Goal: Ask a question

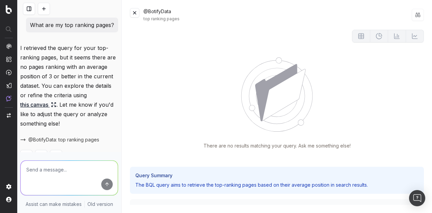
scroll to position [21, 0]
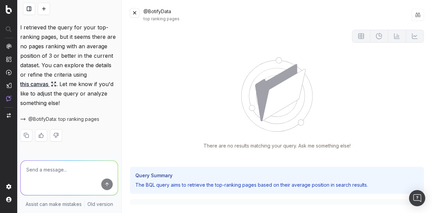
click at [86, 120] on span "@BotifyData: top ranking pages" at bounding box center [63, 119] width 71 height 7
click at [52, 82] on link "this canvas" at bounding box center [38, 83] width 36 height 9
click at [53, 83] on icon at bounding box center [52, 82] width 1 height 1
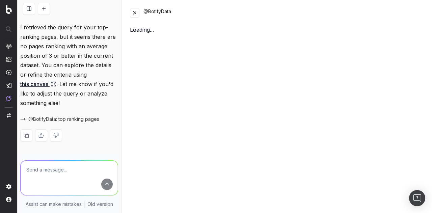
scroll to position [21, 0]
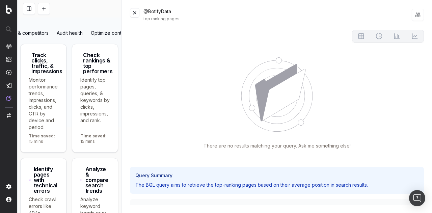
scroll to position [114, 0]
click at [43, 74] on div "Track clicks, traffic, & impressions Monitor performance trends, impressions, c…" at bounding box center [43, 98] width 46 height 109
type textarea "Change in clicks/CTR/impressions over last 28 days vs last (branded vs non-bran…"
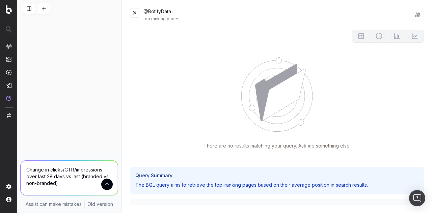
scroll to position [0, 0]
click at [106, 183] on button "submit" at bounding box center [106, 183] width 11 height 11
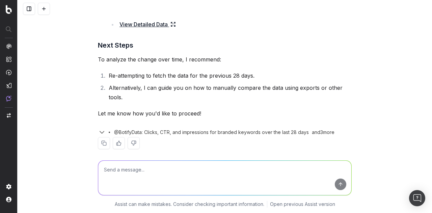
scroll to position [189, 0]
